Goal: Task Accomplishment & Management: Use online tool/utility

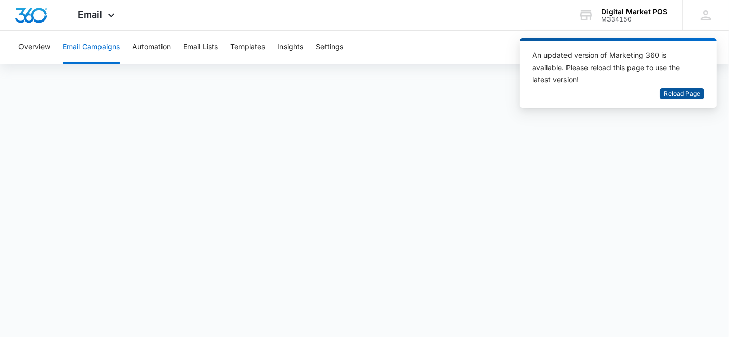
click at [697, 90] on span "Reload Page" at bounding box center [682, 94] width 36 height 10
